Goal: Communication & Community: Participate in discussion

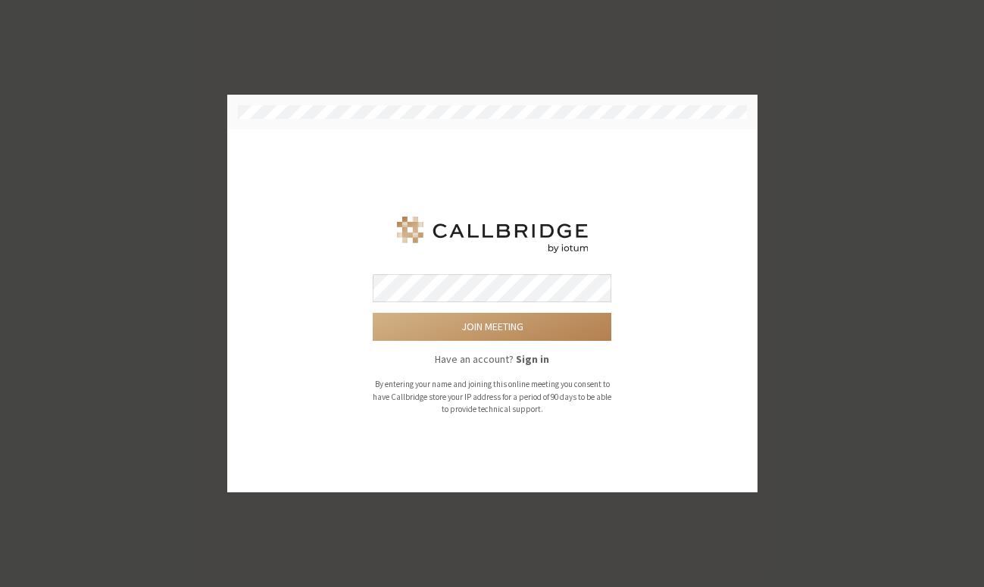
click at [614, 192] on div "Join meeting Have an account? Sign in By entering your name and joining this on…" at bounding box center [493, 311] width 488 height 321
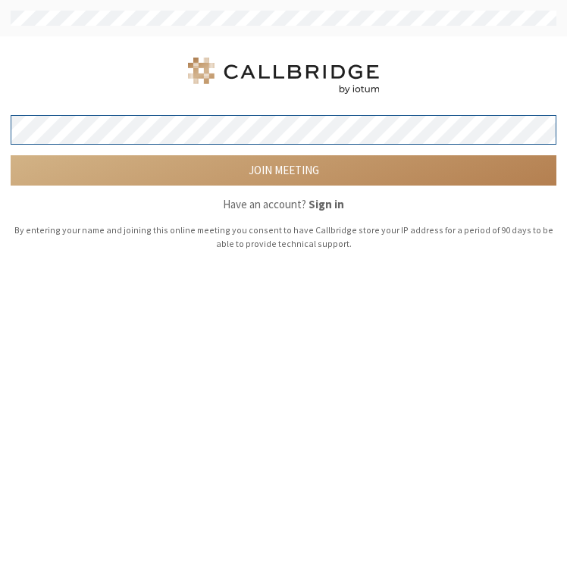
click at [11, 155] on button "Join meeting" at bounding box center [284, 170] width 546 height 30
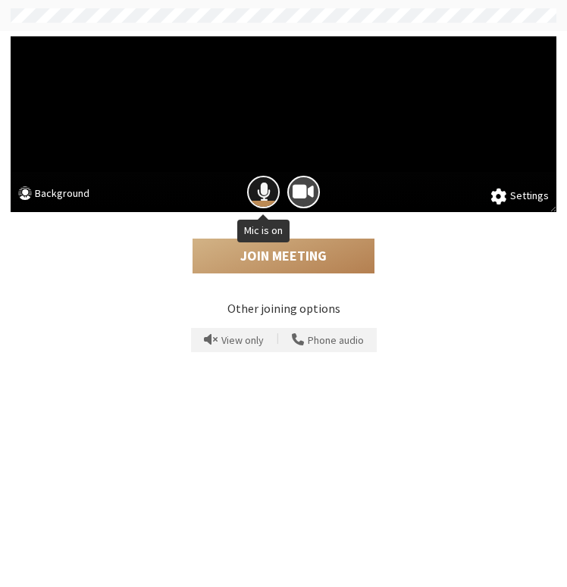
click at [268, 198] on span "Mic is on" at bounding box center [264, 192] width 14 height 20
click at [252, 186] on span "Mic is off" at bounding box center [263, 192] width 23 height 20
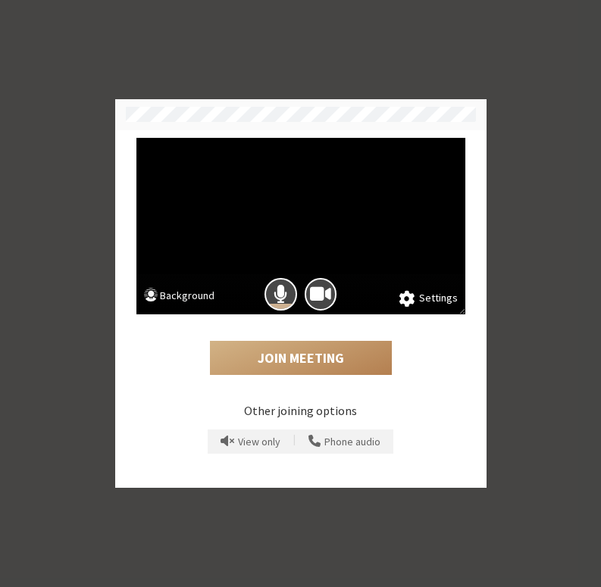
click at [206, 296] on button "Background" at bounding box center [179, 297] width 71 height 19
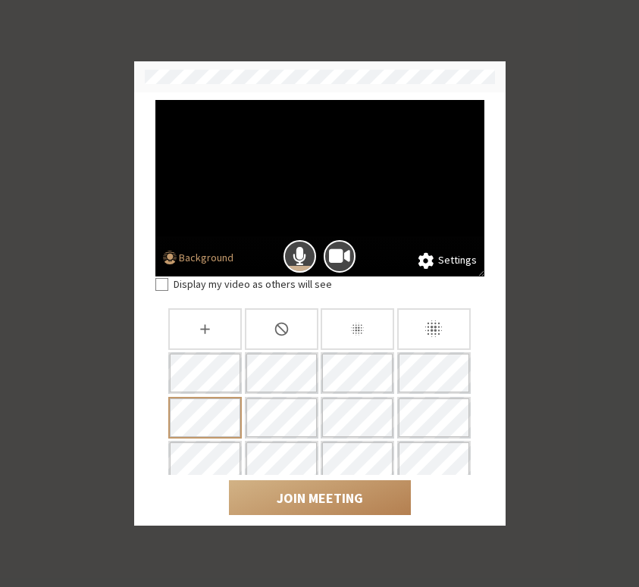
click at [371, 340] on div "Slightly blur background" at bounding box center [358, 329] width 74 height 42
click at [273, 308] on div "None" at bounding box center [282, 329] width 74 height 42
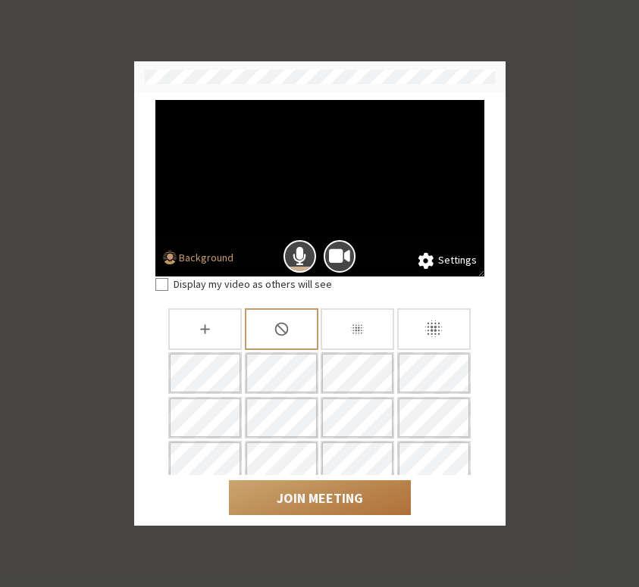
click at [360, 495] on button "Join Meeting" at bounding box center [320, 497] width 182 height 35
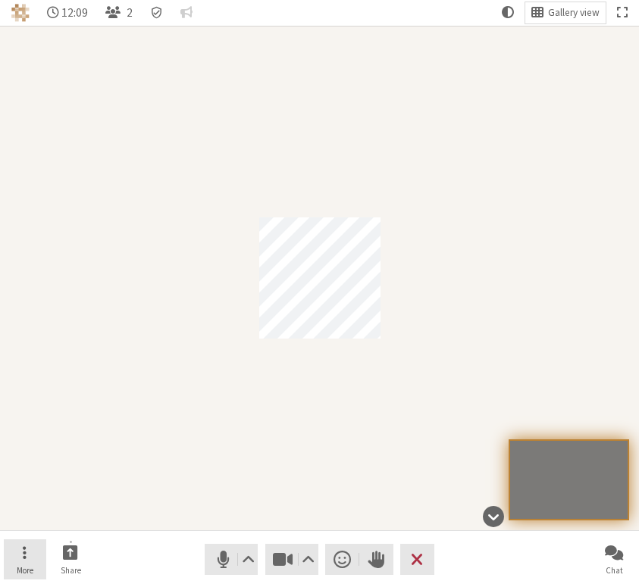
click at [36, 556] on button "More" at bounding box center [25, 560] width 42 height 41
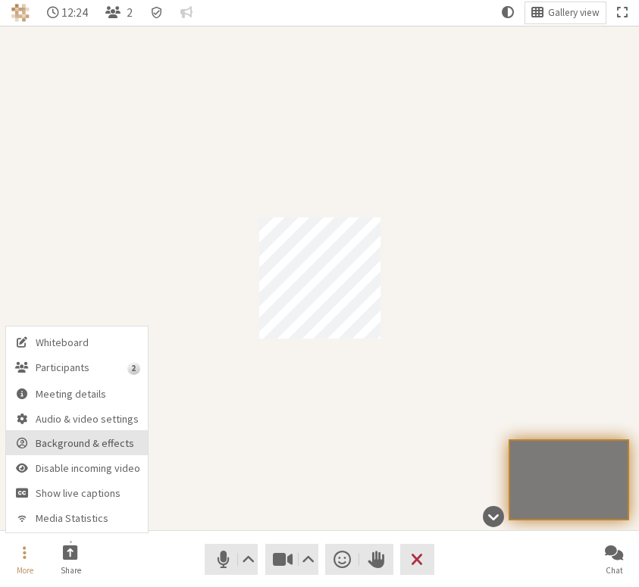
click at [98, 435] on button "Background & effects" at bounding box center [77, 442] width 142 height 25
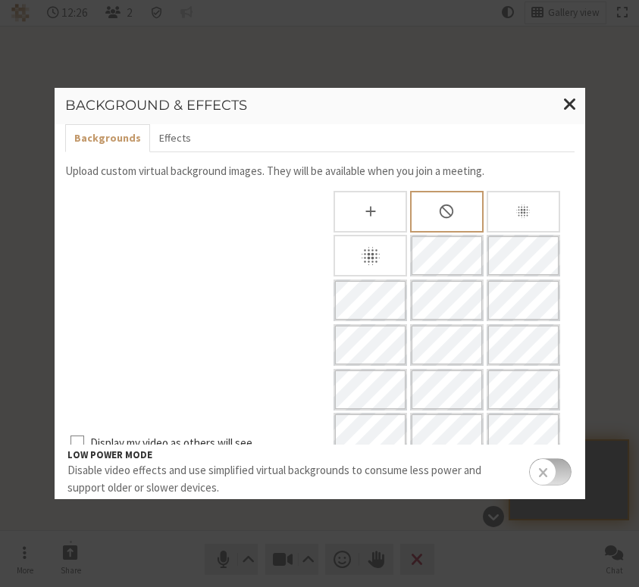
click at [515, 211] on icon "Slightly blur background" at bounding box center [523, 211] width 17 height 17
click at [346, 261] on div "Blur background" at bounding box center [370, 256] width 74 height 42
click at [374, 250] on div "Blur background" at bounding box center [370, 256] width 74 height 42
click at [437, 189] on div "Backgrounds Effects Upload custom virtual background images. They will be avail…" at bounding box center [320, 311] width 531 height 375
click at [447, 209] on div "None" at bounding box center [447, 212] width 74 height 42
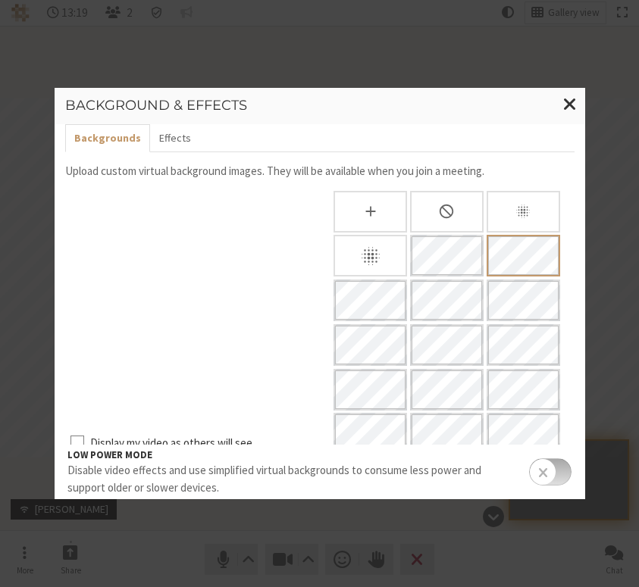
click at [459, 228] on div "None" at bounding box center [447, 212] width 74 height 42
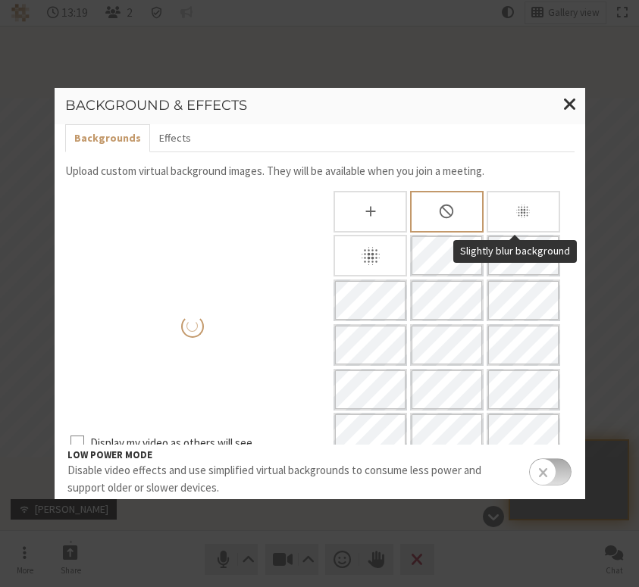
click at [529, 223] on div "Slightly blur background" at bounding box center [524, 212] width 74 height 42
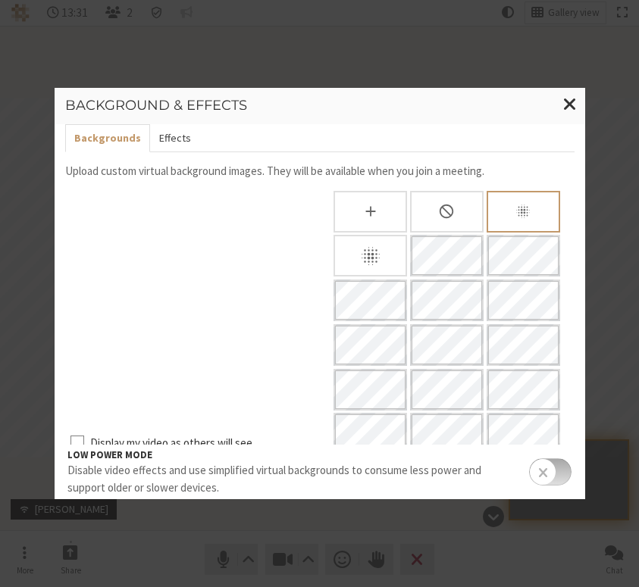
click at [174, 143] on button "Effects" at bounding box center [175, 138] width 50 height 28
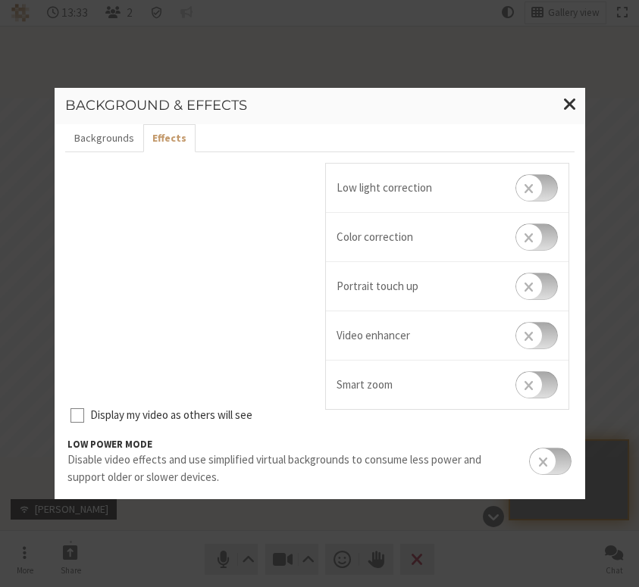
click at [544, 181] on input "checkbox" at bounding box center [536, 187] width 42 height 27
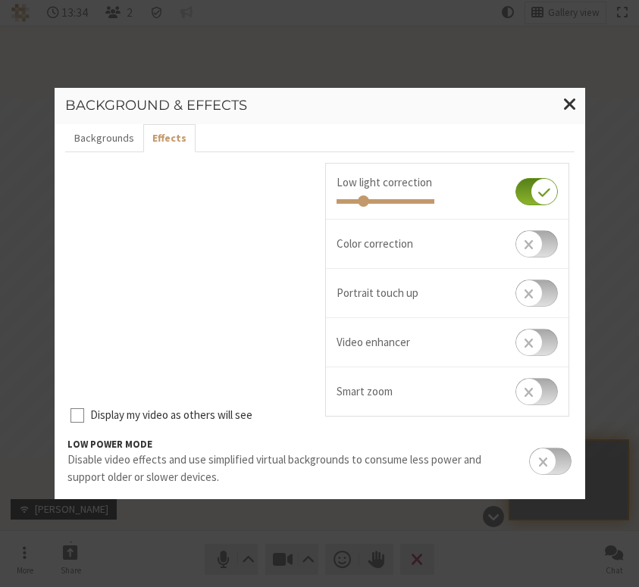
click at [545, 194] on input "checkbox" at bounding box center [536, 191] width 42 height 27
checkbox input "false"
click at [540, 245] on input "checkbox" at bounding box center [536, 243] width 42 height 27
checkbox input "true"
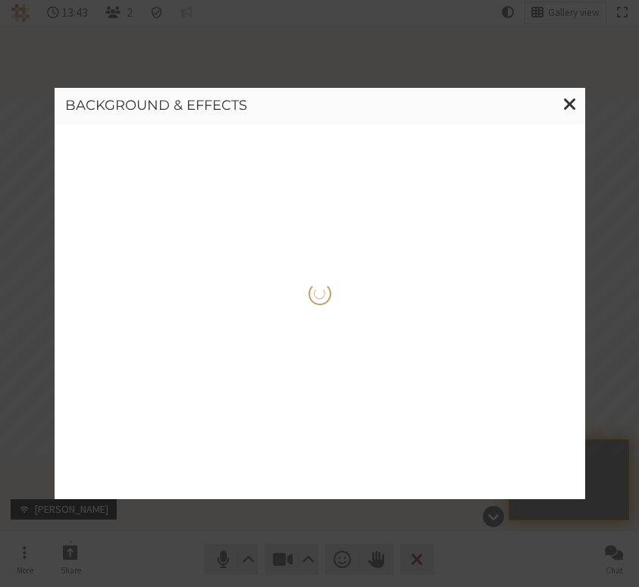
click at [541, 248] on div at bounding box center [320, 311] width 531 height 375
